Goal: Navigation & Orientation: Go to known website

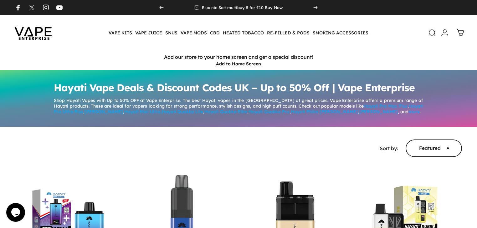
click at [36, 34] on img at bounding box center [33, 32] width 56 height 29
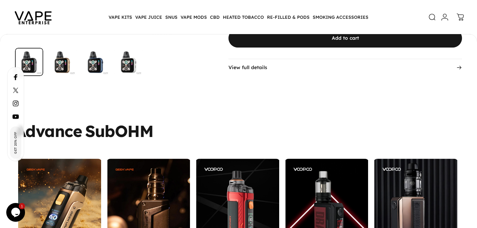
scroll to position [2195, 0]
